Goal: Task Accomplishment & Management: Manage account settings

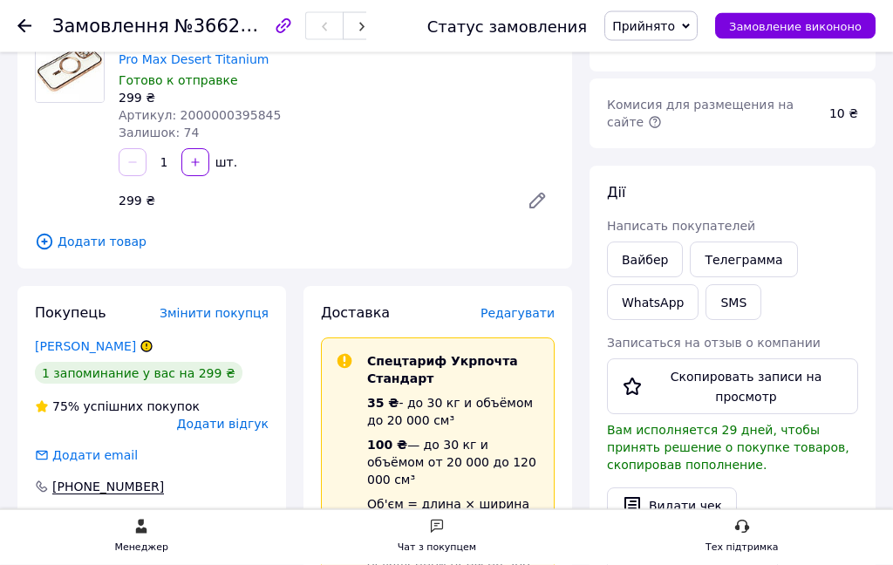
scroll to position [162, 0]
click at [525, 312] on font "Редагувати" at bounding box center [518, 313] width 74 height 14
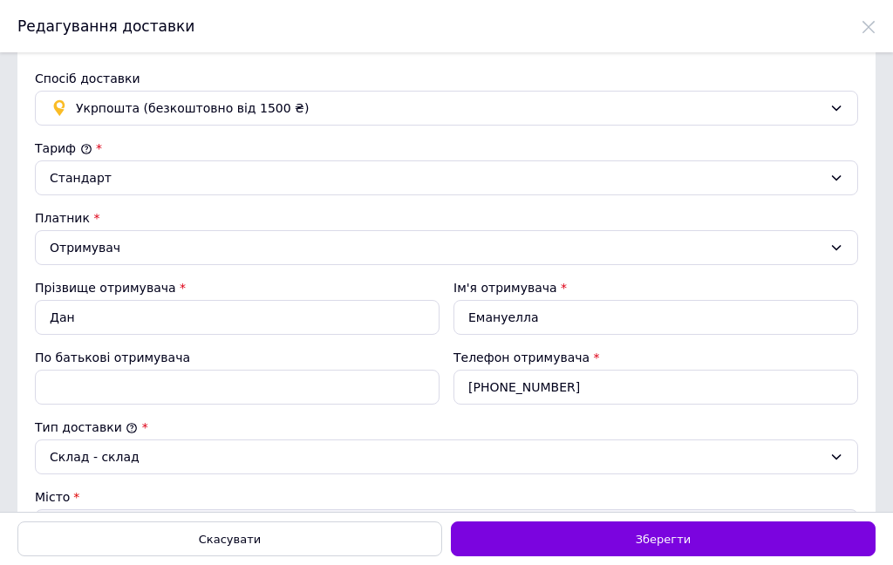
scroll to position [0, 0]
click at [818, 113] on span "Укрпочта (безоплатно от 1500 ₴)" at bounding box center [449, 108] width 747 height 19
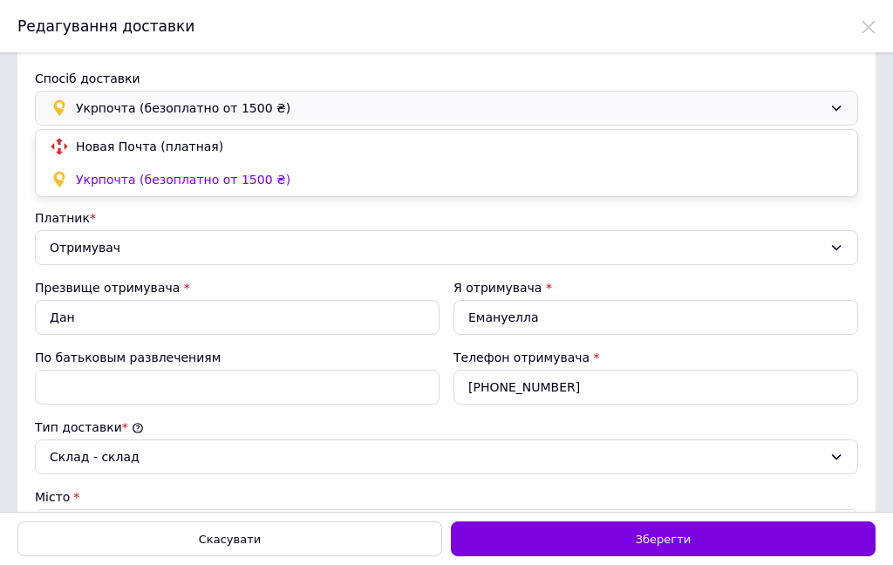
click at [175, 147] on font "Новая Почта (платная)" at bounding box center [149, 147] width 147 height 14
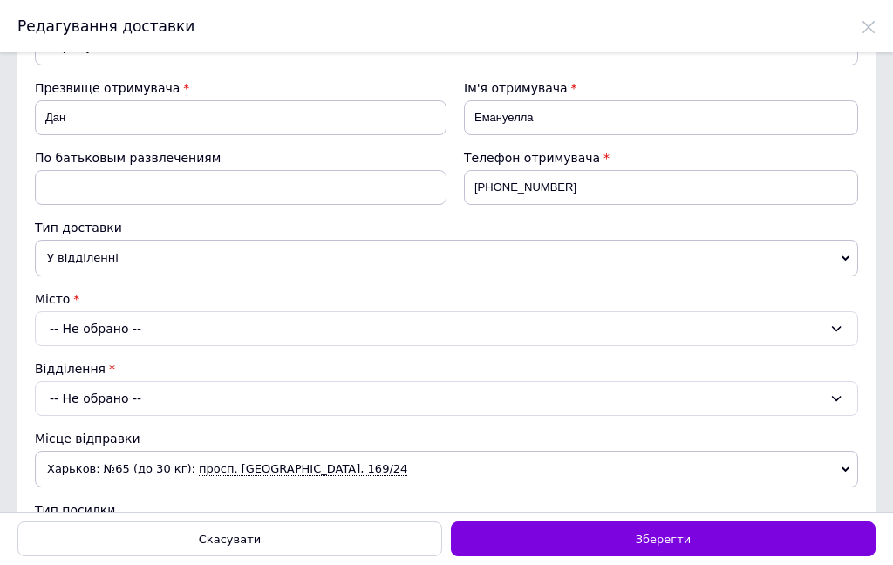
scroll to position [132, 0]
click at [831, 334] on icon at bounding box center [837, 329] width 14 height 14
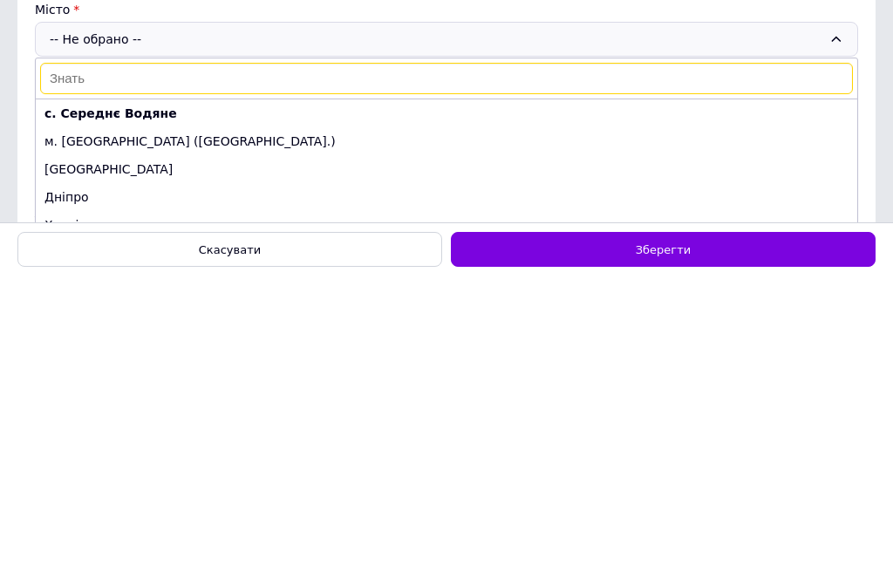
click at [147, 396] on font "с. Середнє Водяне" at bounding box center [110, 403] width 133 height 14
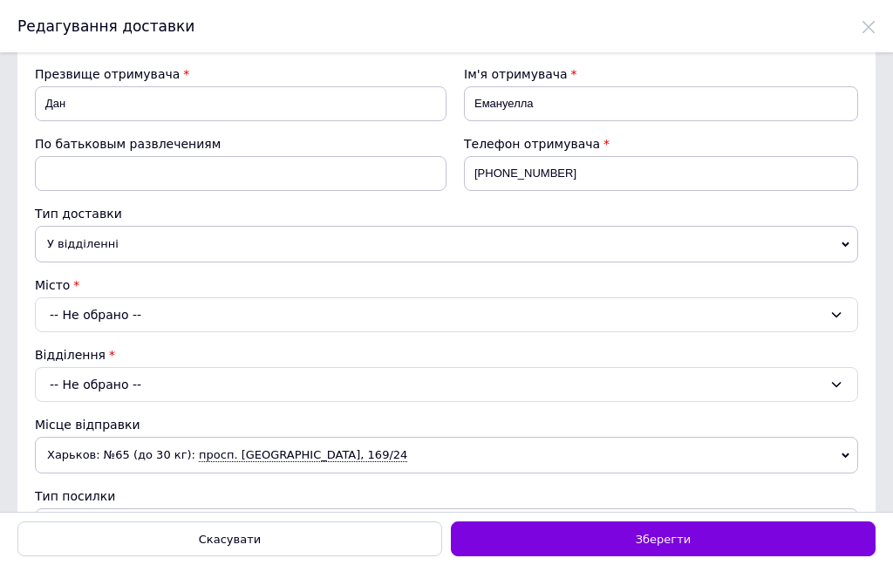
scroll to position [147, 0]
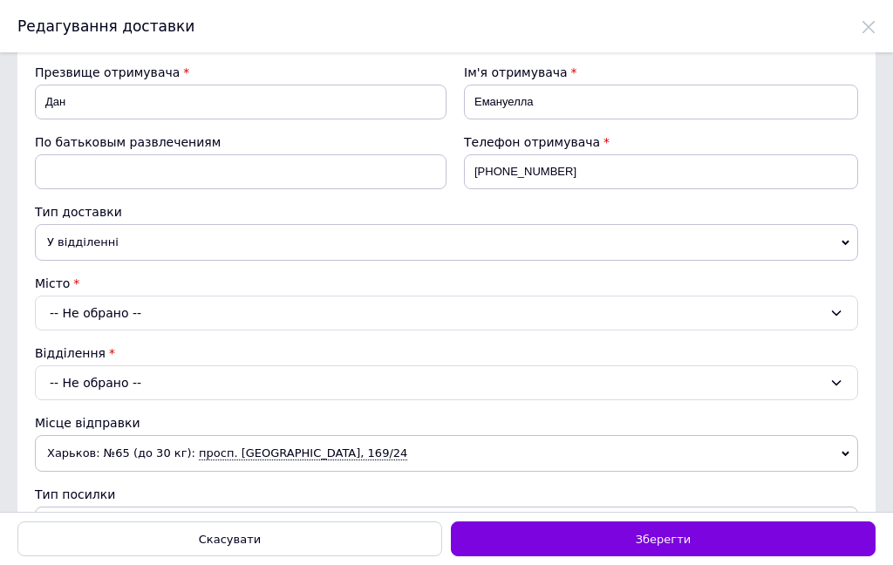
click at [831, 318] on icon at bounding box center [837, 313] width 14 height 14
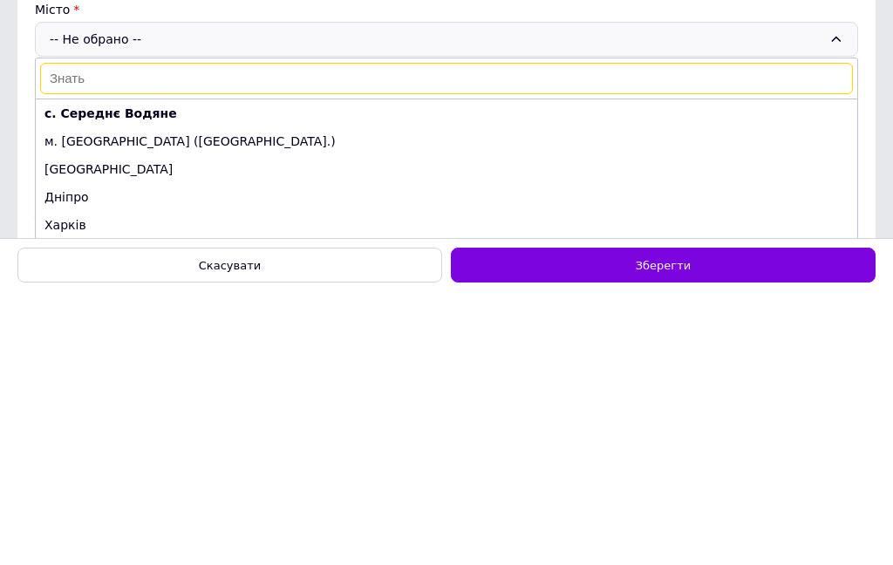
click at [150, 380] on font "с. Середнє Водяне" at bounding box center [110, 387] width 133 height 14
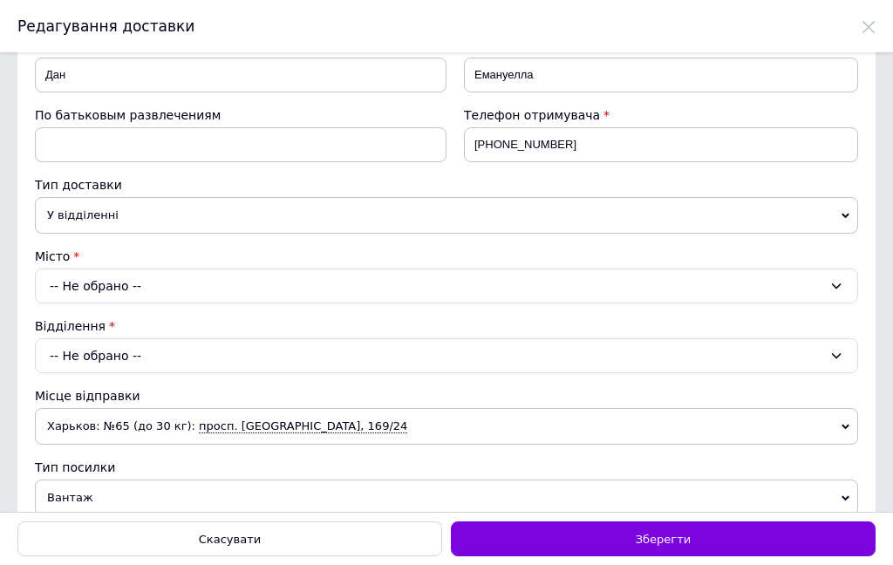
scroll to position [147, 0]
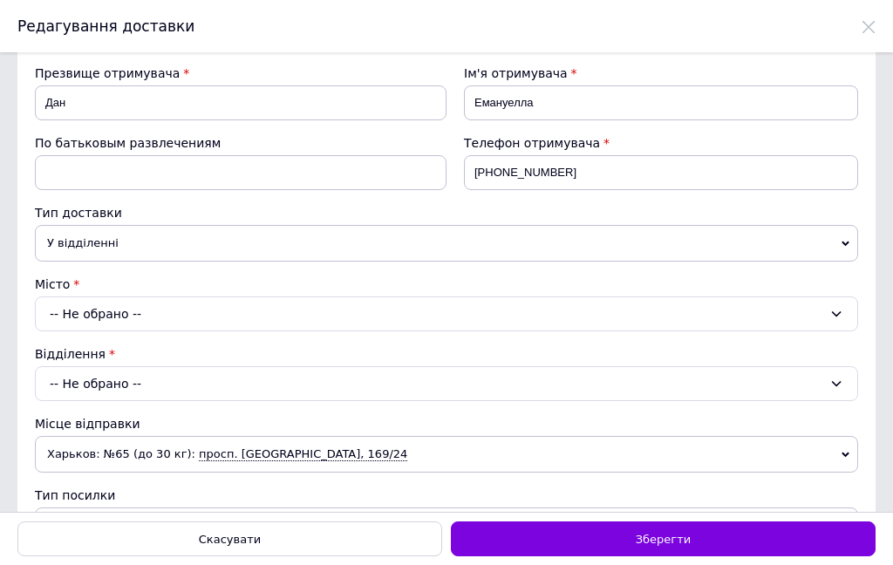
click at [826, 310] on div "-- Не обрано --" at bounding box center [447, 314] width 824 height 35
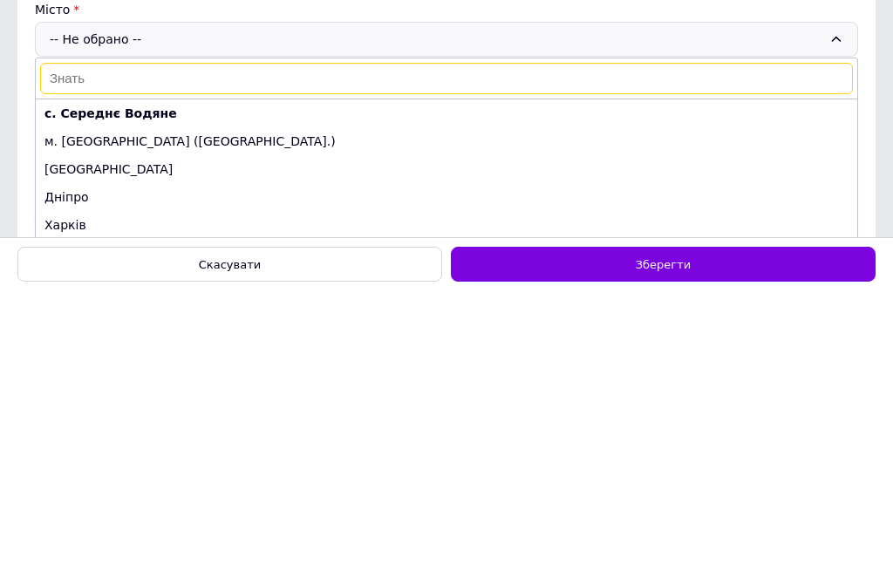
click at [133, 381] on font "с. Середнє Водяне" at bounding box center [110, 388] width 133 height 14
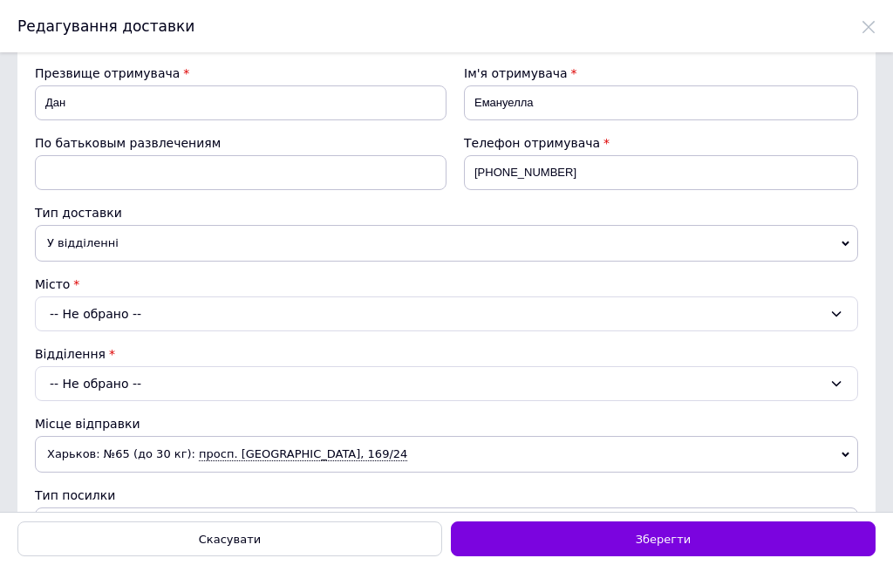
click at [835, 385] on icon at bounding box center [837, 383] width 10 height 5
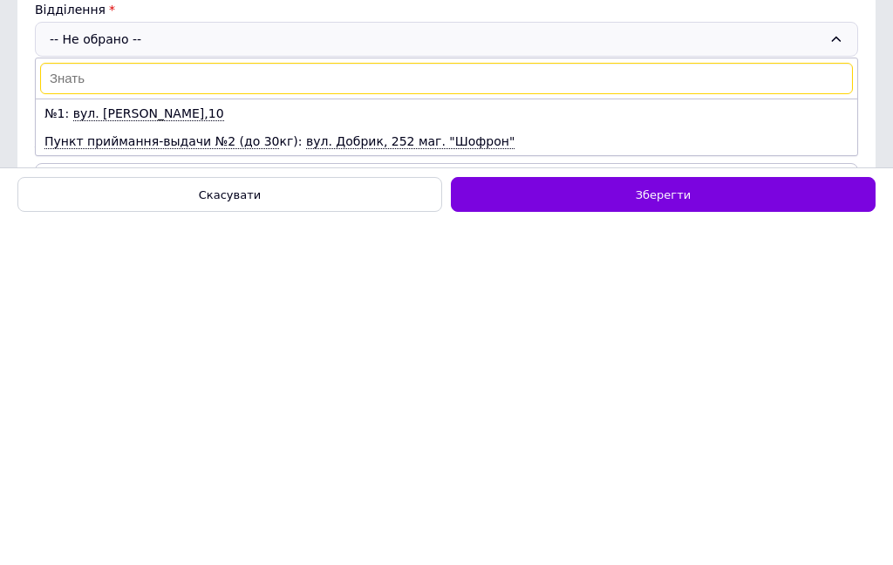
click at [79, 444] on li "№1: вул. [PERSON_NAME],10" at bounding box center [447, 458] width 822 height 28
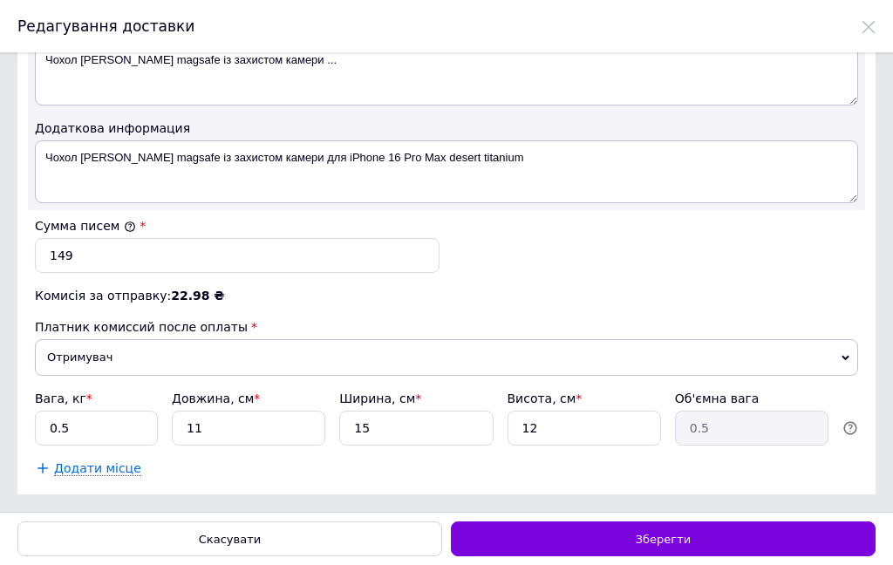
scroll to position [856, 0]
click at [678, 539] on font "Зберегти" at bounding box center [663, 539] width 55 height 13
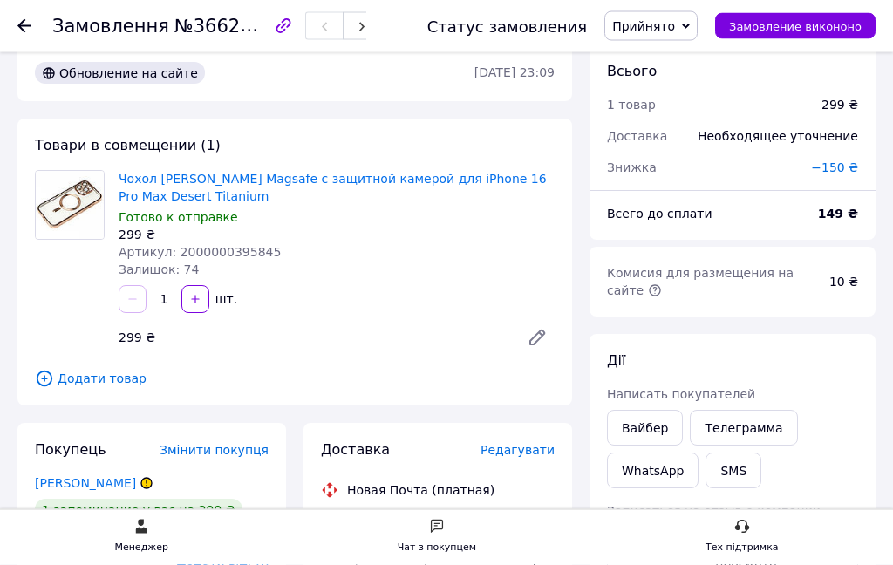
scroll to position [0, 0]
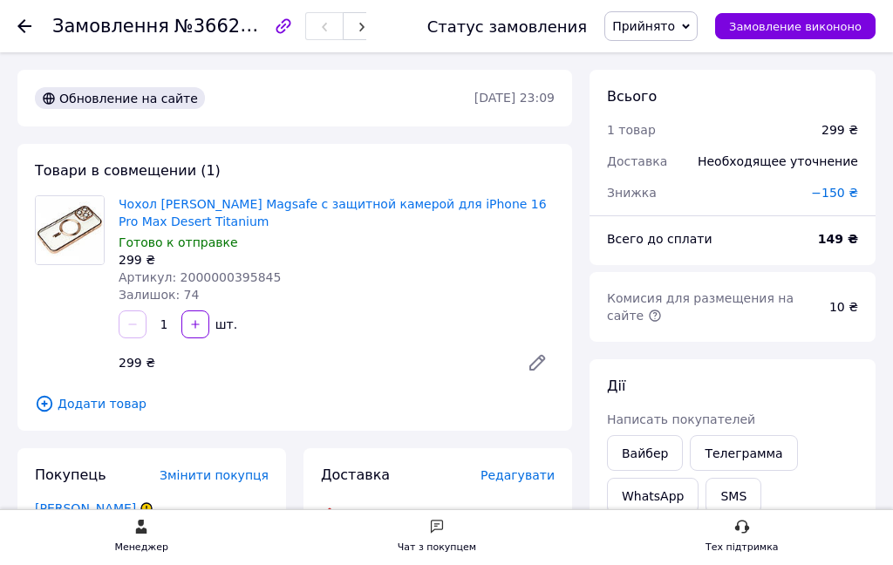
click at [17, 34] on div at bounding box center [24, 25] width 14 height 17
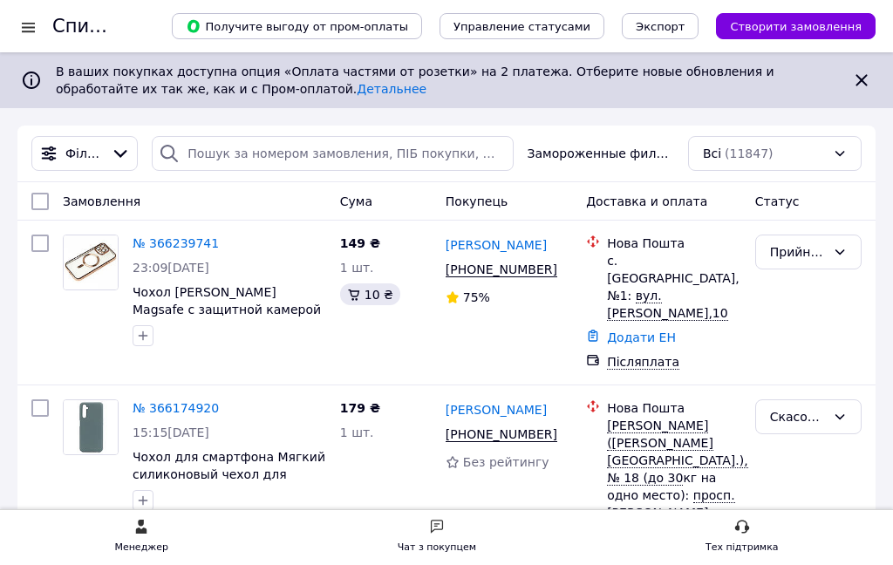
scroll to position [8, 0]
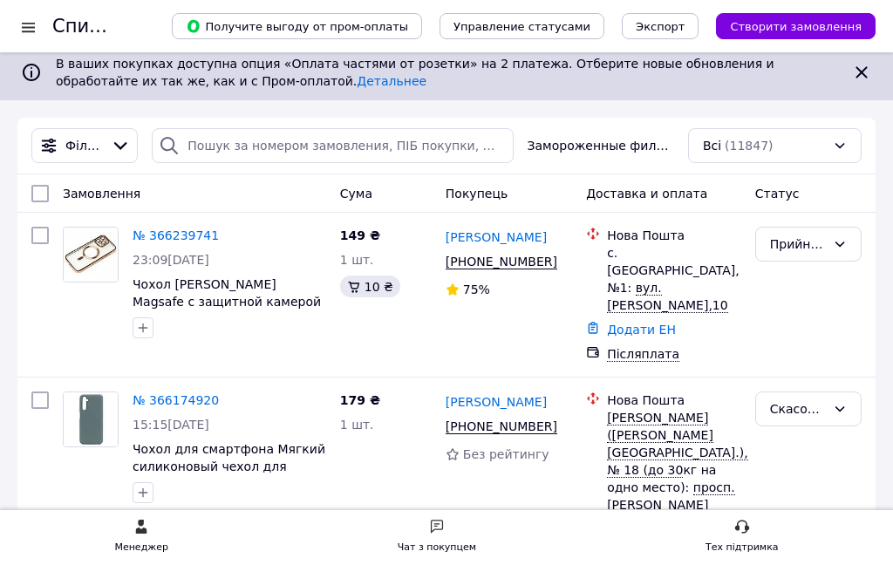
click at [175, 235] on font "№ 366239741" at bounding box center [176, 236] width 86 height 14
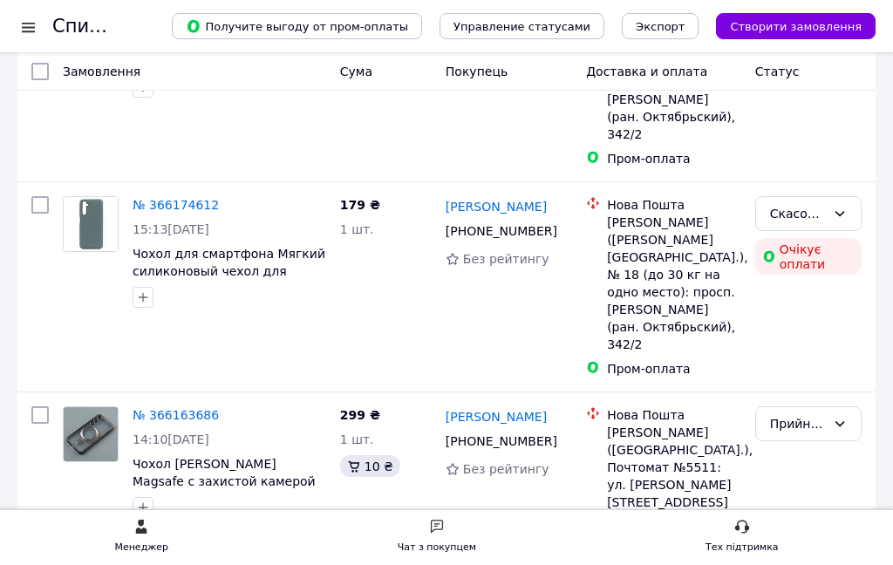
scroll to position [646, 0]
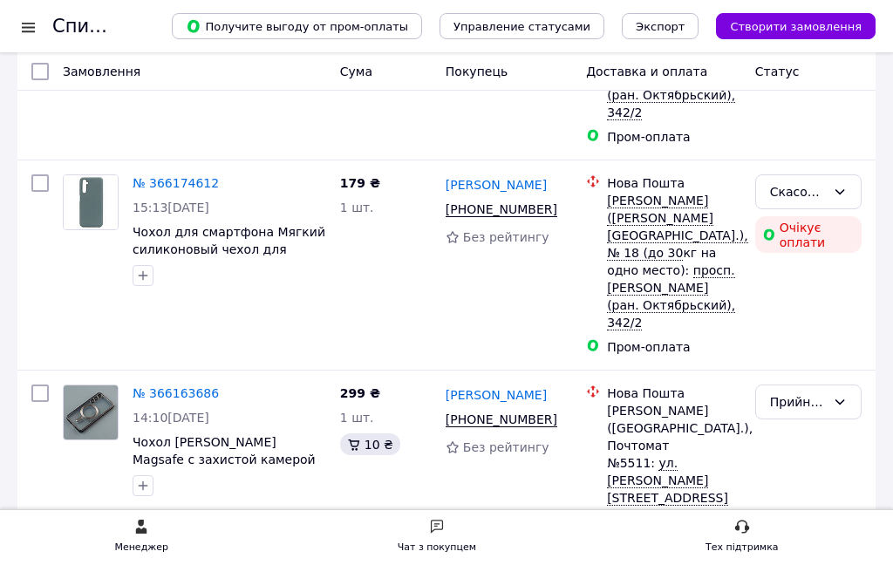
click at [191, 387] on font "№ 366163686" at bounding box center [176, 394] width 86 height 14
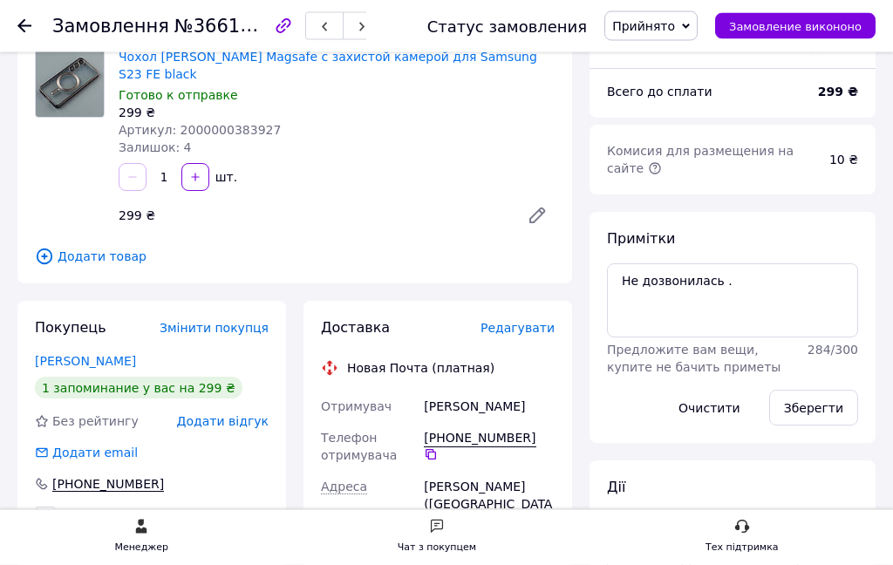
scroll to position [140, 0]
